Goal: Task Accomplishment & Management: Complete application form

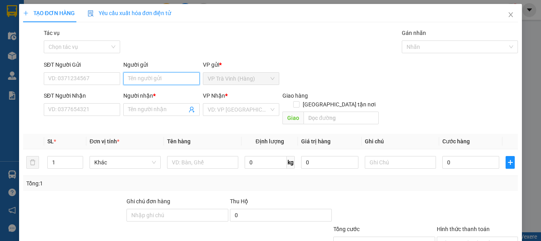
click at [163, 77] on input "Người gửi" at bounding box center [161, 78] width 76 height 13
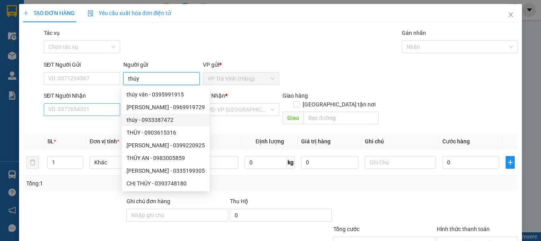
type input "thúy"
click at [98, 112] on input "SĐT Người Nhận" at bounding box center [82, 109] width 76 height 13
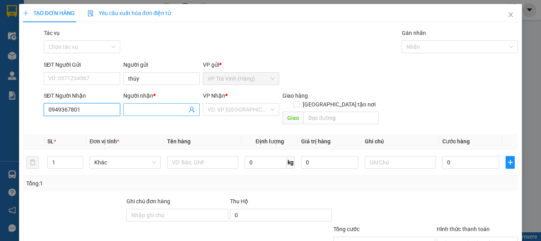
type input "0949367801"
click at [158, 108] on input "Người nhận *" at bounding box center [157, 109] width 59 height 9
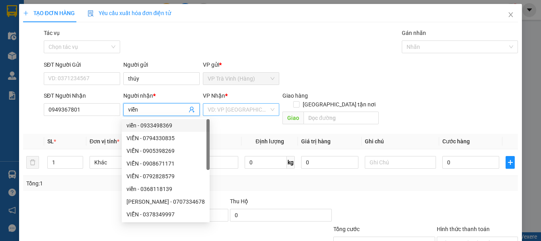
type input "viễn"
click at [232, 112] on input "search" at bounding box center [237, 110] width 61 height 12
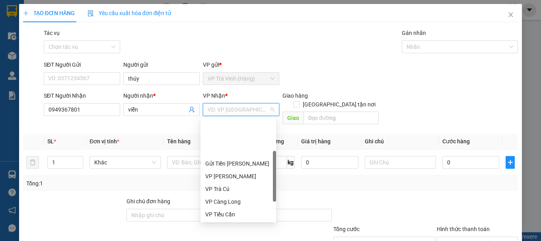
scroll to position [40, 0]
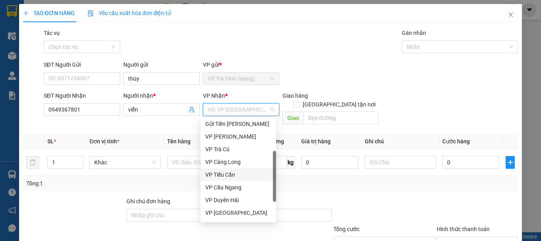
click at [234, 174] on div "VP Tiểu Cần" at bounding box center [238, 174] width 66 height 9
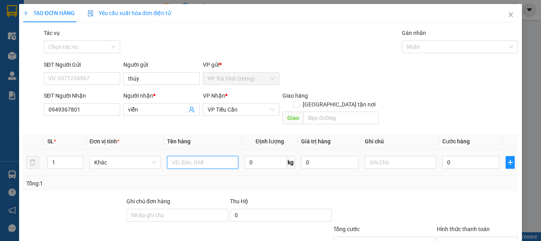
click at [194, 156] on input "text" at bounding box center [202, 162] width 71 height 13
type input "1 cục đen"
click at [471, 157] on input "0" at bounding box center [470, 162] width 57 height 13
type input "2"
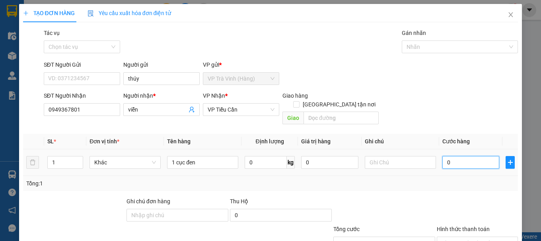
type input "2"
type input "25"
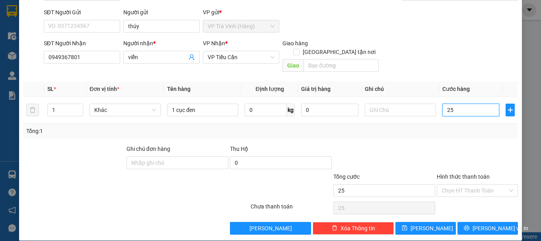
scroll to position [53, 0]
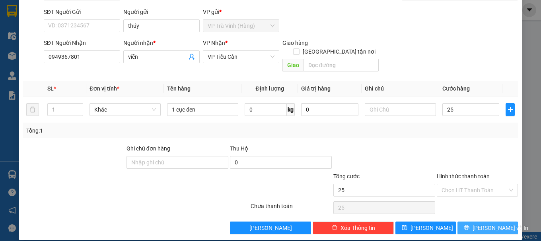
type input "25.000"
click at [496, 224] on span "[PERSON_NAME] và In" at bounding box center [500, 228] width 56 height 9
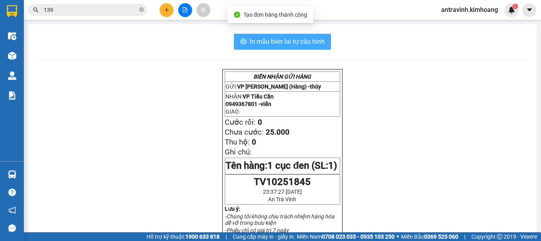
click at [317, 48] on button "In mẫu biên lai tự cấu hình" at bounding box center [282, 42] width 97 height 16
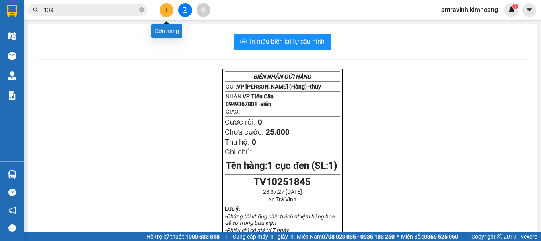
click at [161, 12] on button at bounding box center [166, 10] width 14 height 14
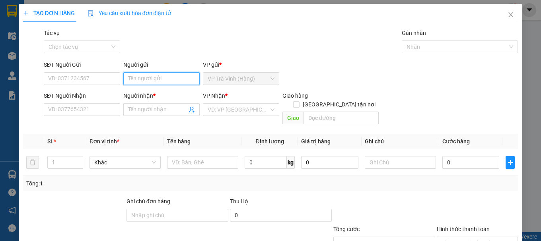
click at [149, 78] on input "Người gửi" at bounding box center [161, 78] width 76 height 13
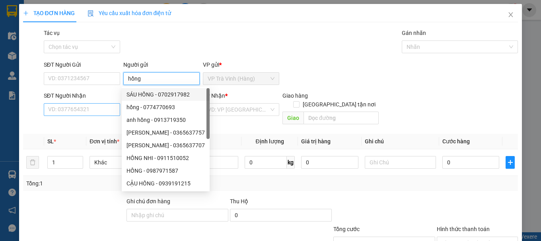
type input "hồng"
click at [103, 110] on input "SĐT Người Nhận" at bounding box center [82, 109] width 76 height 13
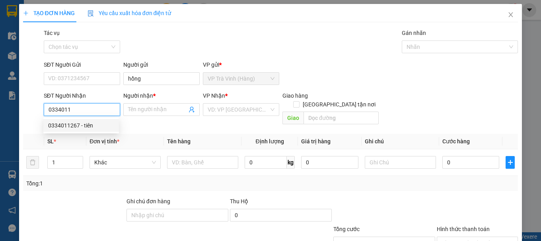
click at [91, 126] on div "0334011267 - tiên" at bounding box center [81, 125] width 66 height 9
type input "0334011267"
type input "tiên"
type input "30.000"
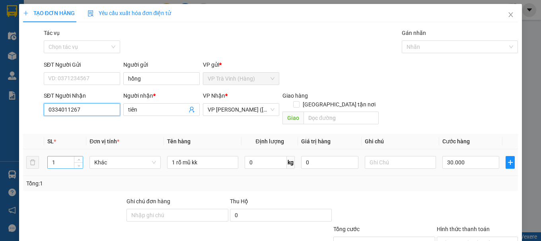
type input "0334011267"
click at [59, 157] on input "1" at bounding box center [65, 163] width 35 height 12
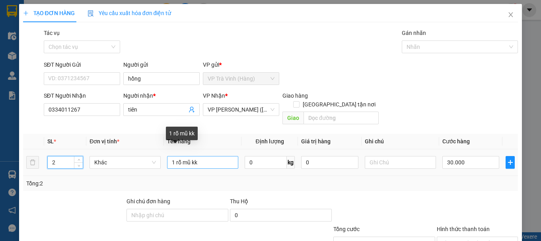
type input "2"
click at [174, 156] on input "1 rỗ mũ kk" at bounding box center [202, 162] width 71 height 13
type input "2 rỗ mũ kk"
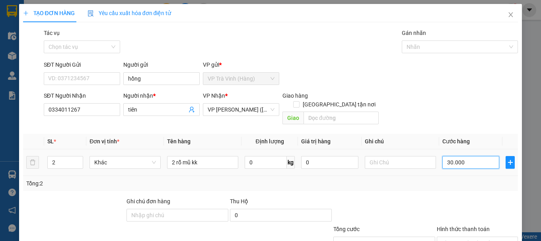
click at [480, 157] on input "30.000" at bounding box center [470, 162] width 57 height 13
type input "6"
type input "60"
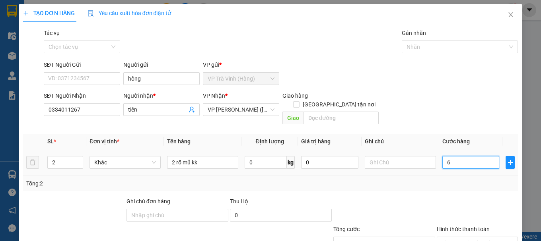
type input "60"
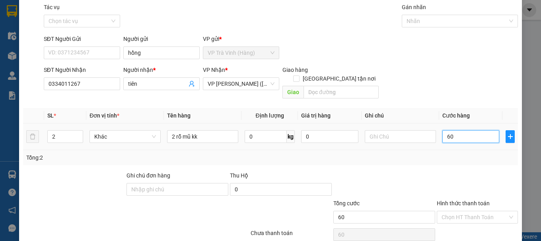
scroll to position [53, 0]
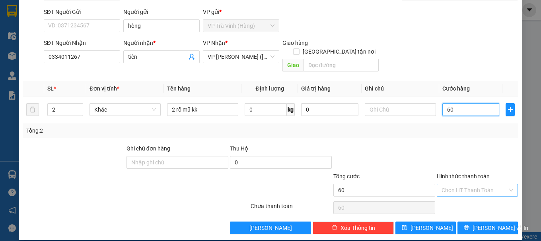
type input "60"
type input "60.000"
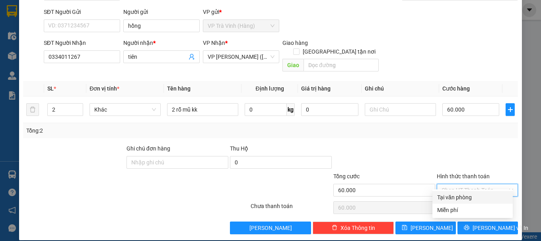
click at [475, 184] on input "Hình thức thanh toán" at bounding box center [474, 190] width 66 height 12
click at [472, 197] on div "Tại văn phòng" at bounding box center [472, 197] width 71 height 9
type input "0"
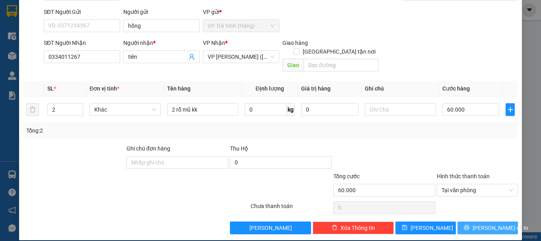
click at [478, 224] on span "[PERSON_NAME] và In" at bounding box center [500, 228] width 56 height 9
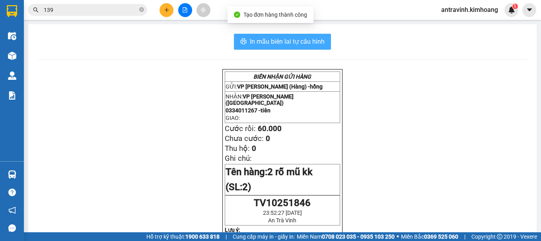
click at [316, 36] on button "In mẫu biên lai tự cấu hình" at bounding box center [282, 42] width 97 height 16
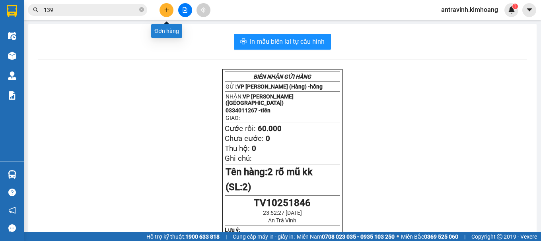
click at [169, 10] on icon "plus" at bounding box center [166, 10] width 4 height 0
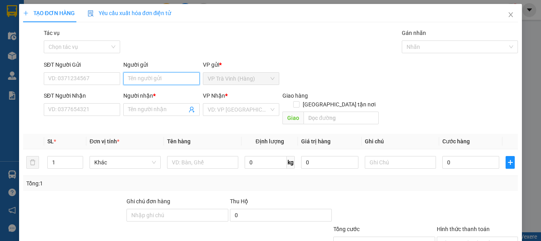
click at [156, 81] on input "Người gửi" at bounding box center [161, 78] width 76 height 13
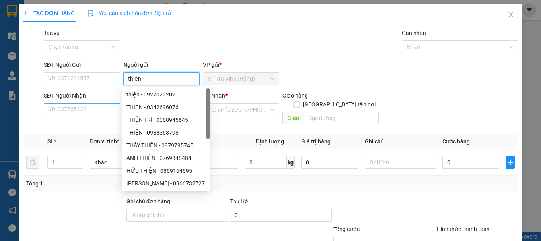
type input "thiện"
click at [77, 109] on input "SĐT Người Nhận" at bounding box center [82, 109] width 76 height 13
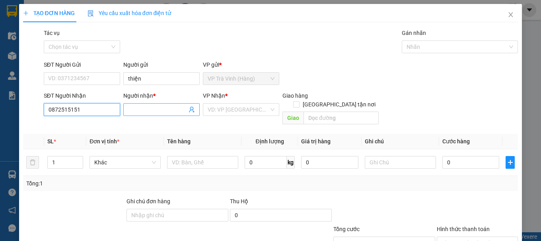
type input "0872515151"
click at [148, 108] on input "Người nhận *" at bounding box center [157, 109] width 59 height 9
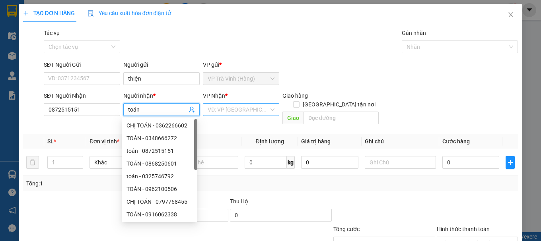
type input "toán"
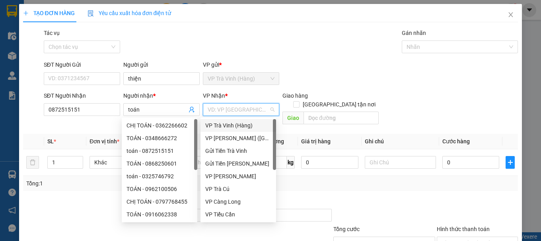
click at [234, 109] on input "search" at bounding box center [237, 110] width 61 height 12
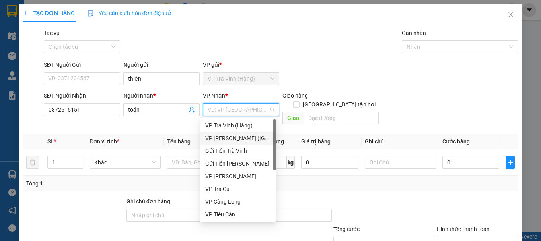
click at [232, 138] on div "VP [PERSON_NAME] ([GEOGRAPHIC_DATA])" at bounding box center [238, 138] width 66 height 9
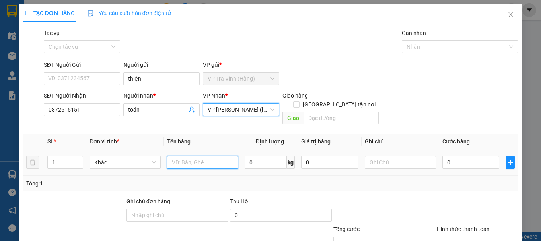
click at [193, 156] on input "text" at bounding box center [202, 162] width 71 height 13
type input "1 hộp"
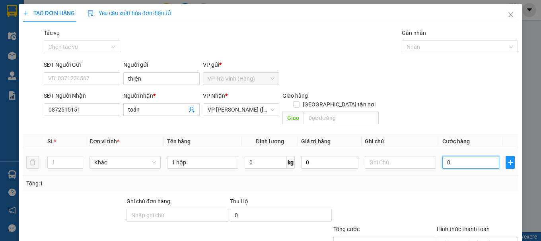
click at [459, 156] on input "0" at bounding box center [470, 162] width 57 height 13
click at [465, 237] on input "Hình thức thanh toán" at bounding box center [474, 243] width 66 height 12
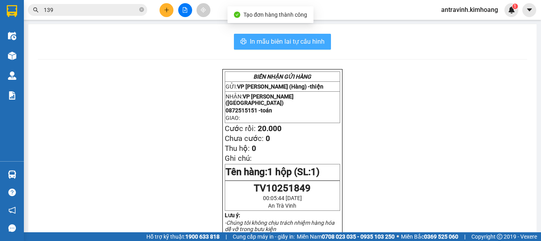
click at [304, 38] on span "In mẫu biên lai tự cấu hình" at bounding box center [287, 42] width 75 height 10
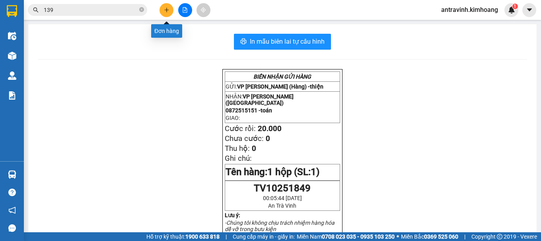
click at [166, 8] on icon "plus" at bounding box center [167, 10] width 6 height 6
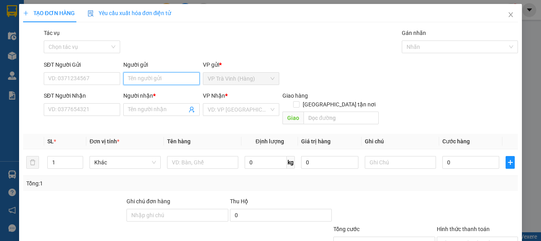
click at [163, 81] on input "Người gửi" at bounding box center [161, 78] width 76 height 13
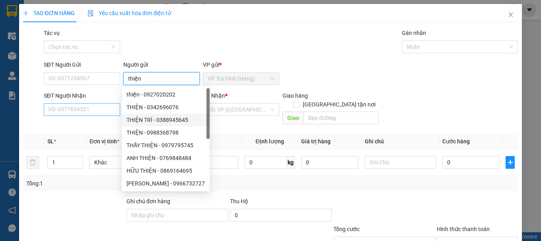
type input "thiện"
click at [72, 108] on input "SĐT Người Nhận" at bounding box center [82, 109] width 76 height 13
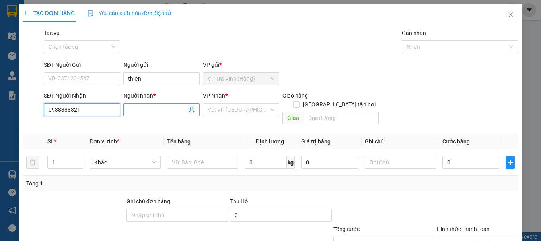
type input "0938388321"
click at [141, 108] on input "Người nhận *" at bounding box center [157, 109] width 59 height 9
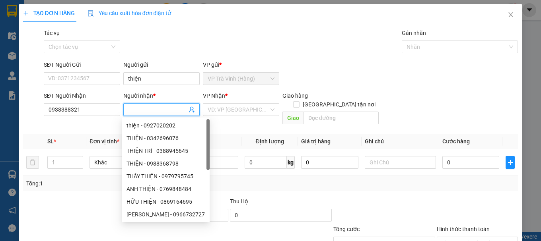
type input "b"
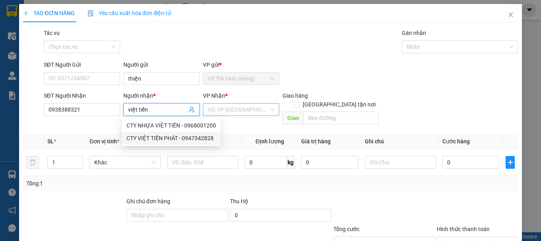
type input "việt tiến"
click at [236, 109] on input "search" at bounding box center [237, 110] width 61 height 12
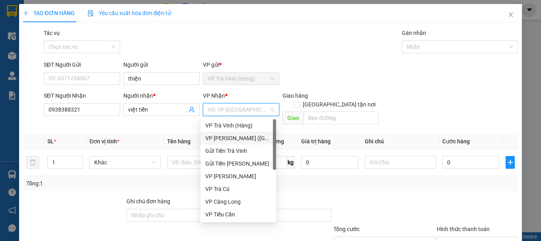
click at [230, 134] on div "VP [PERSON_NAME] ([GEOGRAPHIC_DATA])" at bounding box center [238, 138] width 66 height 9
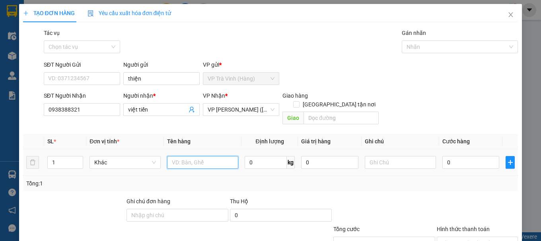
click at [202, 157] on input "text" at bounding box center [202, 162] width 71 height 13
type input "1 hộp kv"
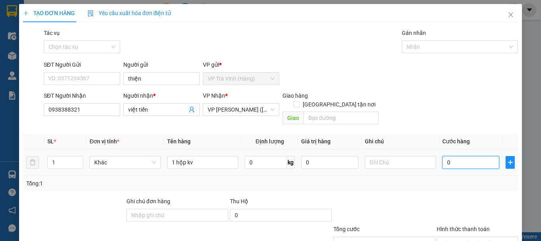
click at [467, 157] on input "0" at bounding box center [470, 162] width 57 height 13
type input "2"
type input "20"
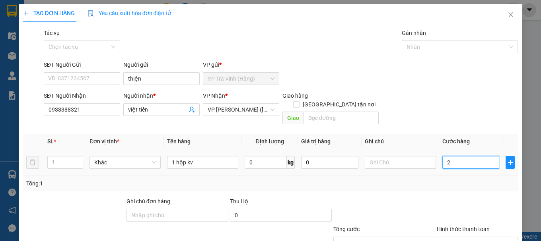
type input "20"
type input "20.000"
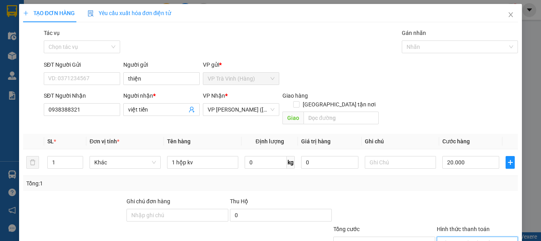
click at [457, 237] on input "Hình thức thanh toán" at bounding box center [474, 243] width 66 height 12
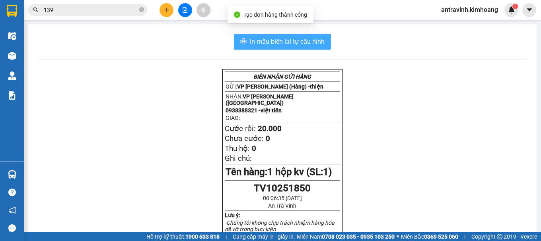
click at [308, 41] on span "In mẫu biên lai tự cấu hình" at bounding box center [287, 42] width 75 height 10
